Goal: Information Seeking & Learning: Learn about a topic

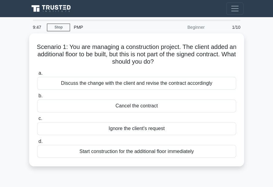
click at [181, 84] on div "Discuss the change with the client and revise the contract accordingly" at bounding box center [136, 83] width 199 height 13
click at [37, 75] on input "a. Discuss the change with the client and revise the contract accordingly" at bounding box center [37, 73] width 0 height 4
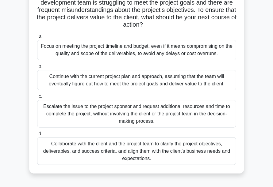
scroll to position [60, 0]
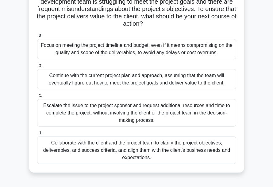
click at [149, 164] on div "Collaborate with the client and the project team to clarify the project objecti…" at bounding box center [136, 150] width 199 height 28
click at [37, 135] on input "d. Collaborate with the client and the project team to clarify the project obje…" at bounding box center [37, 133] width 0 height 4
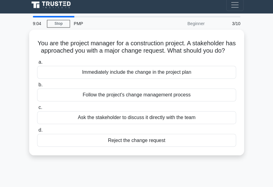
scroll to position [0, 0]
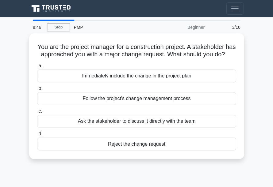
click at [176, 105] on div "Follow the project's change management process" at bounding box center [136, 98] width 199 height 13
click at [37, 91] on input "b. Follow the project's change management process" at bounding box center [37, 89] width 0 height 4
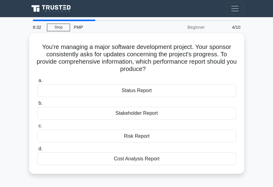
click at [145, 87] on div "Status Report" at bounding box center [136, 90] width 199 height 13
click at [37, 83] on input "a. Status Report" at bounding box center [37, 81] width 0 height 4
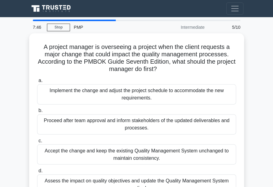
click at [133, 183] on div "Assess the impact on quality objectives and update the Quality Management Syste…" at bounding box center [136, 185] width 199 height 20
click at [37, 173] on input "d. Assess the impact on quality objectives and update the Quality Management Sy…" at bounding box center [37, 171] width 0 height 4
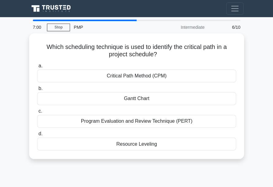
click at [108, 102] on div "Gantt Chart" at bounding box center [136, 98] width 199 height 13
click at [37, 91] on input "b. Gantt Chart" at bounding box center [37, 89] width 0 height 4
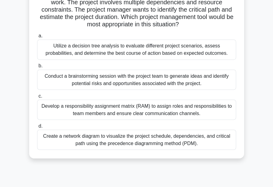
scroll to position [60, 0]
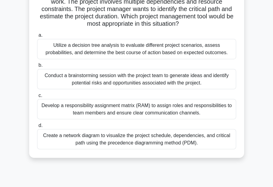
click at [78, 149] on div "Create a network diagram to visualize the project schedule, dependencies, and c…" at bounding box center [136, 139] width 199 height 20
click at [37, 128] on input "d. Create a network diagram to visualize the project schedule, dependencies, an…" at bounding box center [37, 126] width 0 height 4
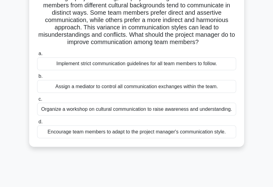
scroll to position [50, 0]
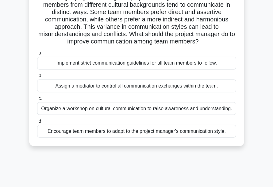
click at [56, 115] on div "Organize a workshop on cultural communication to raise awareness and understand…" at bounding box center [136, 108] width 199 height 13
click at [37, 101] on input "c. Organize a workshop on cultural communication to raise awareness and underst…" at bounding box center [37, 99] width 0 height 4
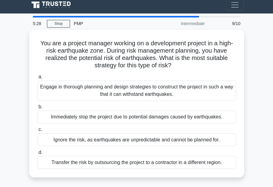
scroll to position [0, 0]
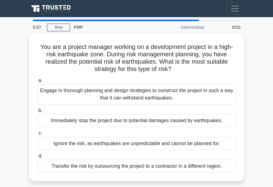
click at [52, 94] on div "Engage in thorough planning and design strategies to construct the project in s…" at bounding box center [136, 94] width 199 height 20
click at [37, 83] on input "a. Engage in thorough planning and design strategies to construct the project i…" at bounding box center [37, 81] width 0 height 4
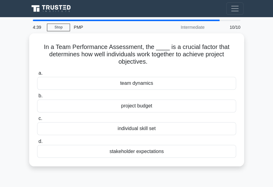
click at [116, 82] on div "team dynamics" at bounding box center [136, 83] width 199 height 13
click at [37, 75] on input "a. team dynamics" at bounding box center [37, 73] width 0 height 4
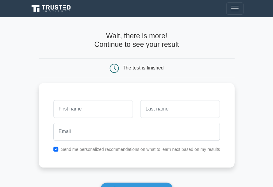
click at [83, 107] on input "text" at bounding box center [92, 109] width 79 height 18
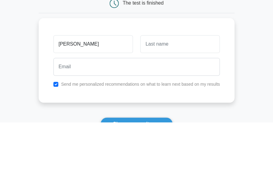
type input "[PERSON_NAME]"
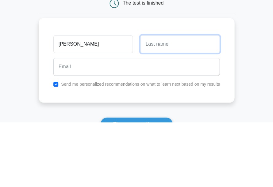
click at [170, 100] on input "text" at bounding box center [179, 109] width 79 height 18
type input "Acosta"
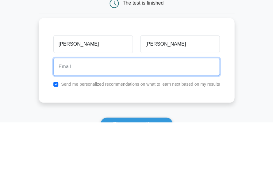
click at [78, 123] on input "email" at bounding box center [136, 132] width 167 height 18
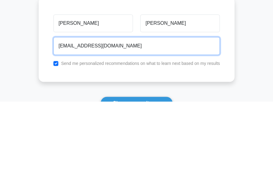
type input "noacksonia@yahoo.com"
click at [136, 182] on button "Show my results" at bounding box center [136, 188] width 72 height 13
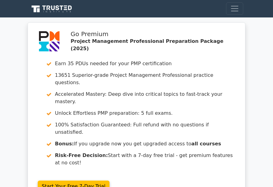
click at [237, 7] on span "Toggle navigation" at bounding box center [234, 8] width 9 height 9
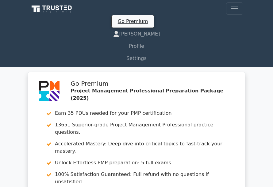
click at [136, 60] on link "Settings" at bounding box center [136, 58] width 213 height 12
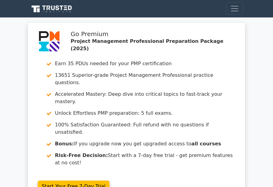
click at [74, 181] on link "Start Your Free 7-Day Trial" at bounding box center [74, 187] width 72 height 12
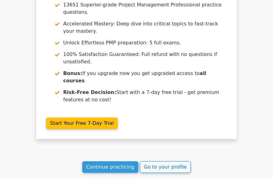
scroll to position [1296, 0]
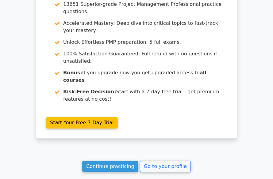
click at [107, 161] on link "Continue practicing" at bounding box center [110, 167] width 56 height 12
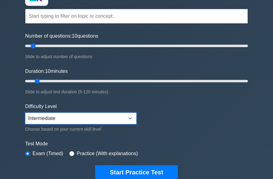
click at [129, 113] on select "Beginner Intermediate Expert" at bounding box center [80, 119] width 111 height 12
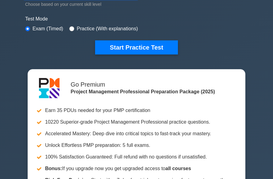
scroll to position [174, 0]
click at [137, 49] on button "Start Practice Test" at bounding box center [136, 47] width 83 height 14
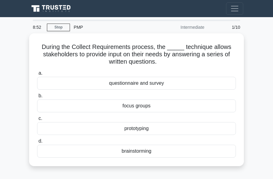
click at [126, 84] on div "questionnaire and survey" at bounding box center [136, 83] width 199 height 13
click at [37, 75] on input "a. questionnaire and survey" at bounding box center [37, 73] width 0 height 4
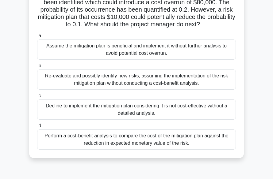
scroll to position [60, 0]
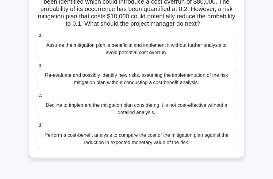
click at [107, 146] on div "Perform a cost-benefit analysis to compare the cost of the mitigation plan agai…" at bounding box center [136, 139] width 199 height 20
click at [37, 128] on input "d. Perform a cost-benefit analysis to compare the cost of the mitigation plan a…" at bounding box center [37, 126] width 0 height 4
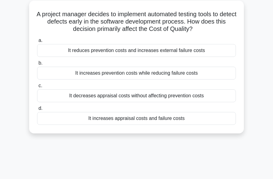
scroll to position [0, 0]
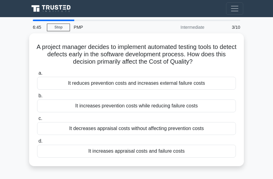
click at [156, 112] on div "It increases prevention costs while reducing failure costs" at bounding box center [136, 106] width 199 height 13
click at [37, 98] on input "b. It increases prevention costs while reducing failure costs" at bounding box center [37, 96] width 0 height 4
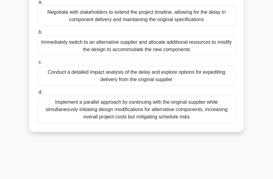
scroll to position [116, 0]
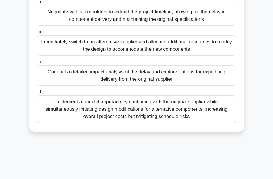
click at [80, 123] on div "Implement a parallel approach by continuing with the original supplier while si…" at bounding box center [136, 110] width 199 height 28
click at [37, 94] on input "d. Implement a parallel approach by continuing with the original supplier while…" at bounding box center [37, 92] width 0 height 4
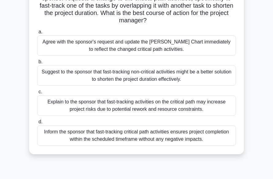
scroll to position [64, 0]
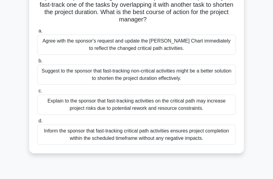
click at [111, 107] on div "Explain to the sponsor that fast-tracking activities on the critical path may i…" at bounding box center [136, 105] width 199 height 20
click at [37, 93] on input "c. Explain to the sponsor that fast-tracking activities on the critical path ma…" at bounding box center [37, 91] width 0 height 4
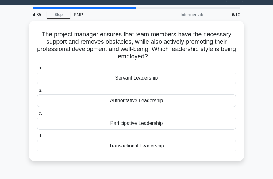
scroll to position [0, 0]
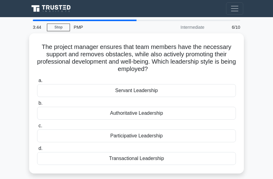
click at [88, 133] on div "Participative Leadership" at bounding box center [136, 136] width 199 height 13
click at [37, 128] on input "c. Participative Leadership" at bounding box center [37, 126] width 0 height 4
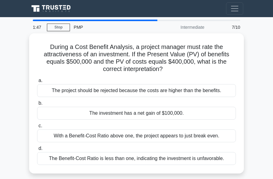
click at [189, 120] on div "The investment has a net gain of $100,000." at bounding box center [136, 113] width 199 height 13
click at [37, 106] on input "b. The investment has a net gain of $100,000." at bounding box center [37, 104] width 0 height 4
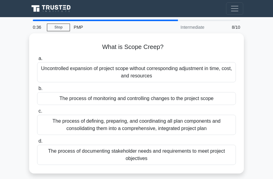
click at [150, 73] on div "Uncontrolled expansion of project scope without corresponding adjustment in tim…" at bounding box center [136, 72] width 199 height 20
click at [37, 61] on input "a. Uncontrolled expansion of project scope without corresponding adjustment in …" at bounding box center [37, 59] width 0 height 4
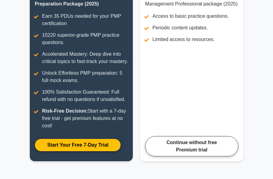
scroll to position [118, 0]
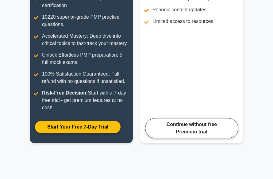
click at [200, 139] on link "Continue without free Premium trial" at bounding box center [191, 128] width 93 height 20
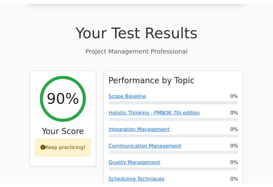
scroll to position [204, 0]
